Goal: Find specific page/section

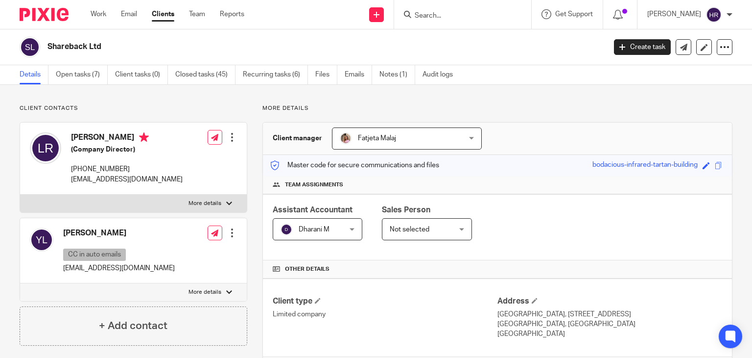
click at [431, 14] on input "Search" at bounding box center [458, 16] width 88 height 9
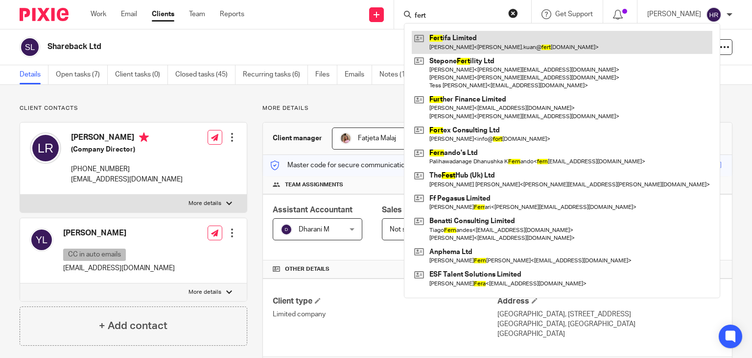
type input "fert"
click at [424, 44] on link at bounding box center [562, 42] width 301 height 23
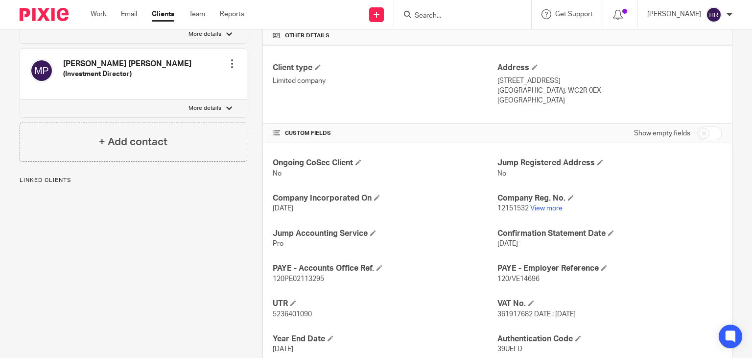
scroll to position [239, 0]
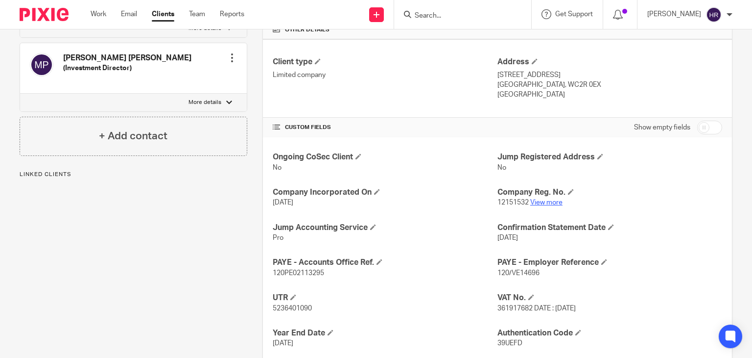
click at [547, 200] on link "View more" at bounding box center [546, 202] width 32 height 7
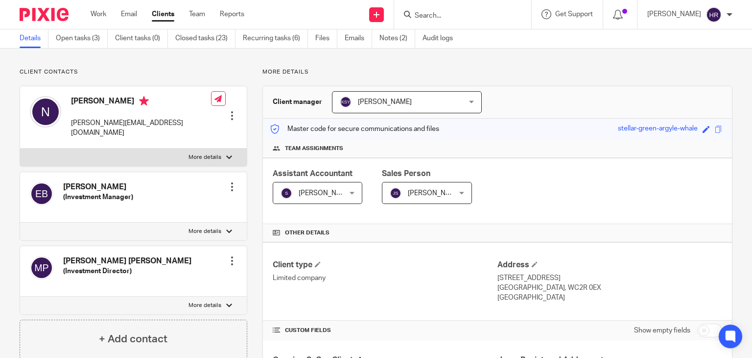
scroll to position [35, 0]
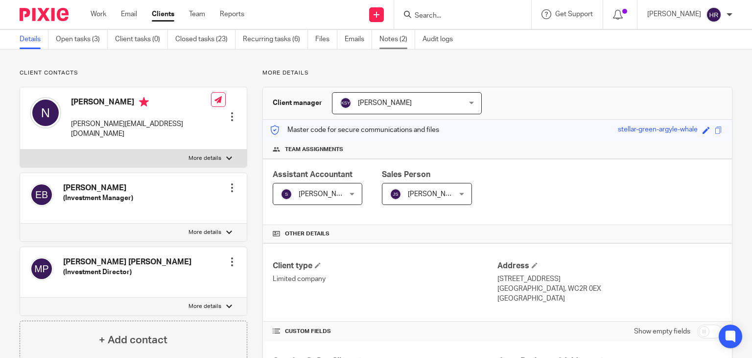
click at [395, 34] on link "Notes (2)" at bounding box center [398, 39] width 36 height 19
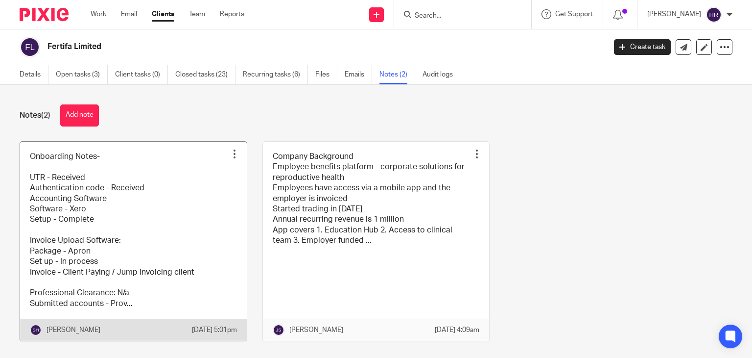
click at [202, 193] on link at bounding box center [133, 241] width 227 height 199
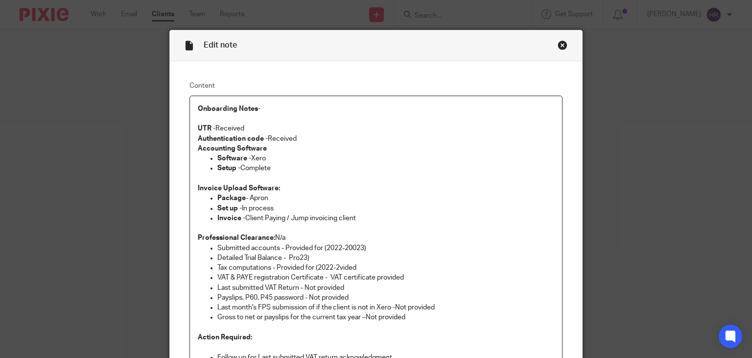
scroll to position [9, 0]
click at [562, 44] on div "Close this dialog window" at bounding box center [563, 46] width 10 height 10
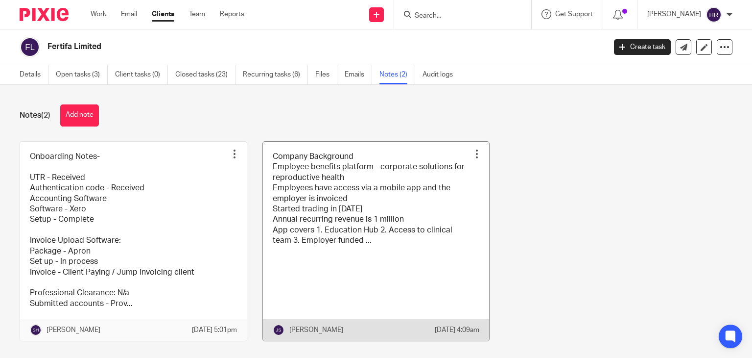
drag, startPoint x: 0, startPoint y: 0, endPoint x: 285, endPoint y: 232, distance: 366.9
click at [285, 232] on link at bounding box center [376, 241] width 227 height 199
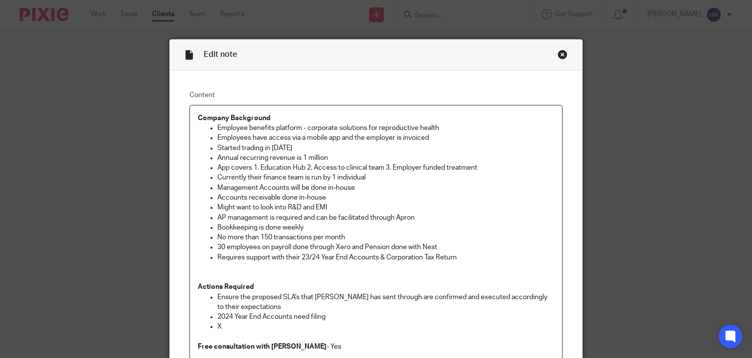
click at [229, 177] on p "Currently their finance team is run by 1 individual" at bounding box center [385, 177] width 337 height 10
click at [561, 55] on div "Close this dialog window" at bounding box center [563, 54] width 10 height 10
click at [558, 54] on div "Close this dialog window" at bounding box center [563, 54] width 10 height 10
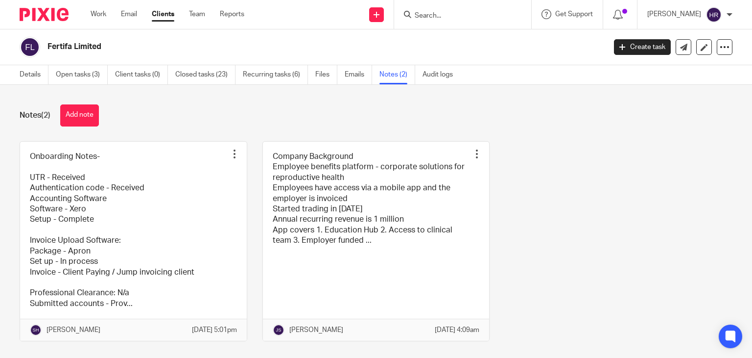
click at [156, 14] on link "Clients" at bounding box center [163, 14] width 23 height 10
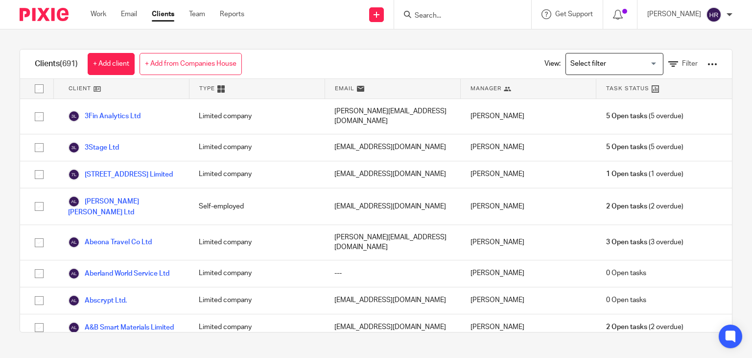
click at [603, 71] on input "Search for option" at bounding box center [612, 63] width 91 height 17
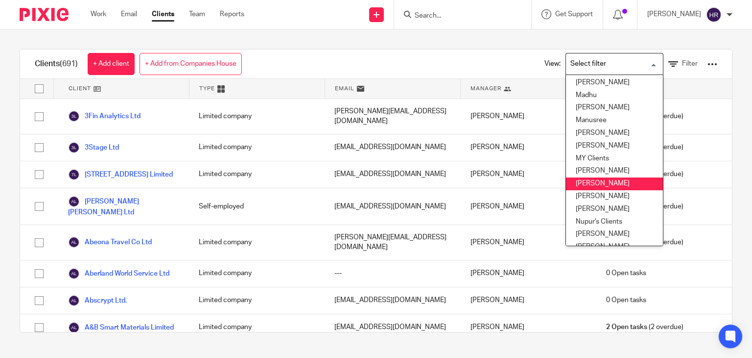
scroll to position [254, 0]
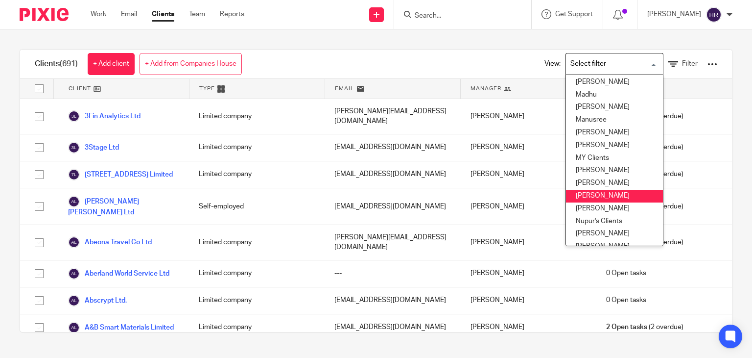
click at [590, 191] on li "Nithu" at bounding box center [614, 196] width 97 height 13
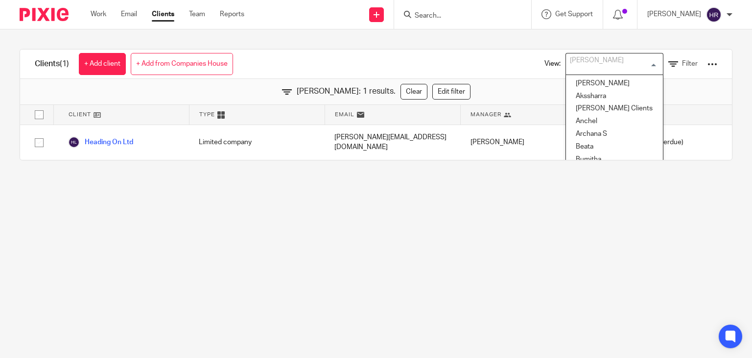
click at [579, 70] on input "Search for option" at bounding box center [612, 63] width 91 height 17
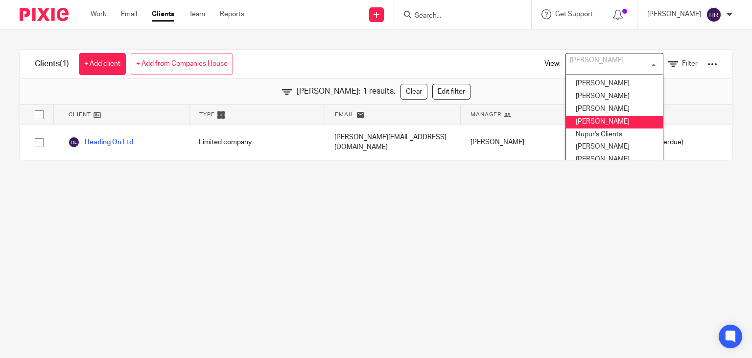
click at [590, 118] on li "[PERSON_NAME]" at bounding box center [614, 122] width 97 height 13
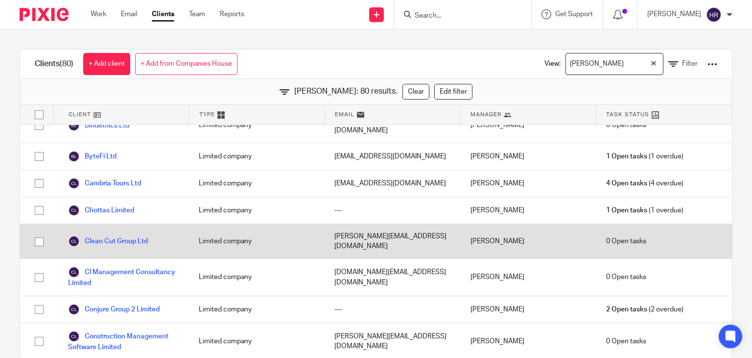
scroll to position [358, 0]
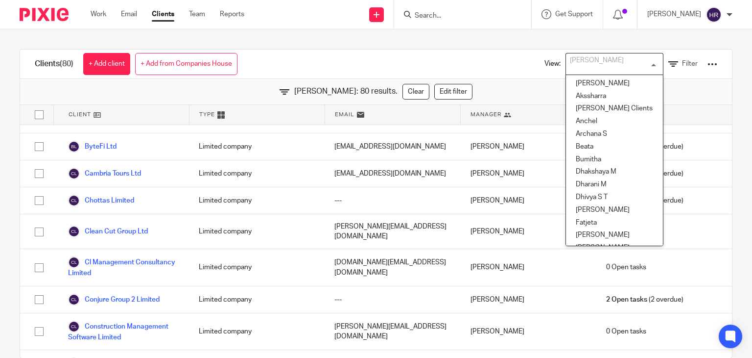
click at [597, 67] on div "[PERSON_NAME]" at bounding box center [612, 62] width 93 height 19
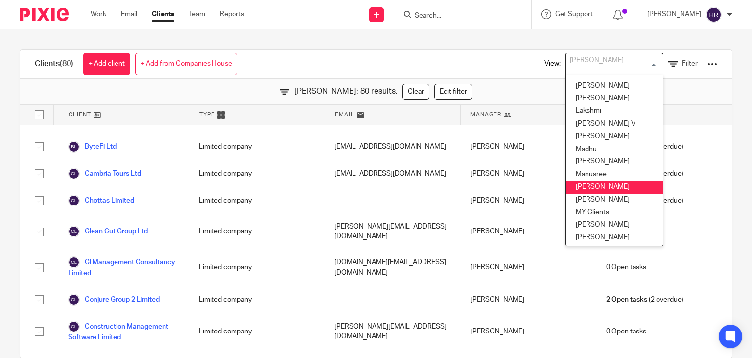
scroll to position [200, 0]
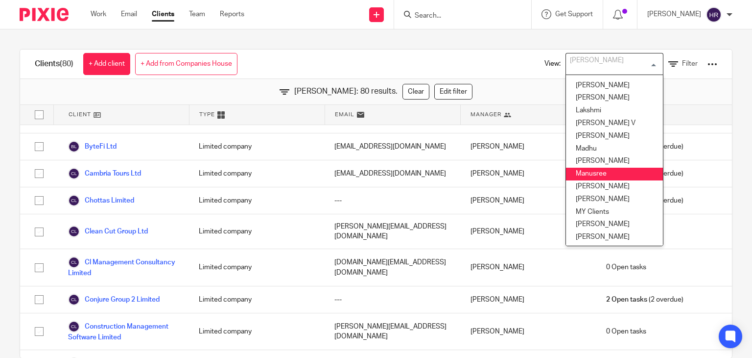
click at [581, 173] on li "Manusree" at bounding box center [614, 174] width 97 height 13
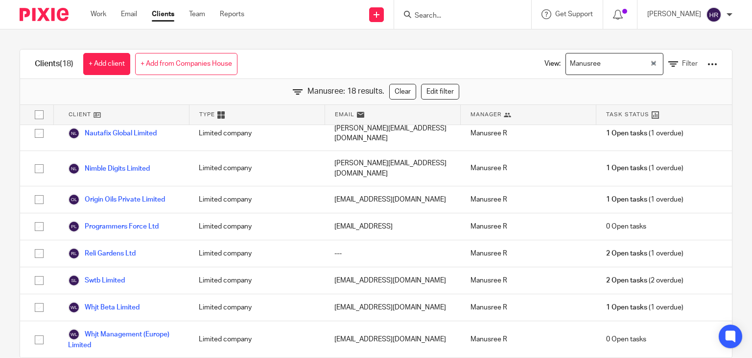
scroll to position [280, 0]
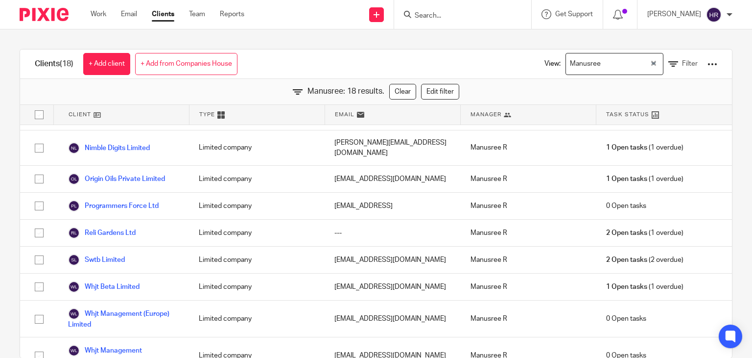
click at [163, 19] on link "Clients" at bounding box center [163, 14] width 23 height 10
